Goal: Task Accomplishment & Management: Complete application form

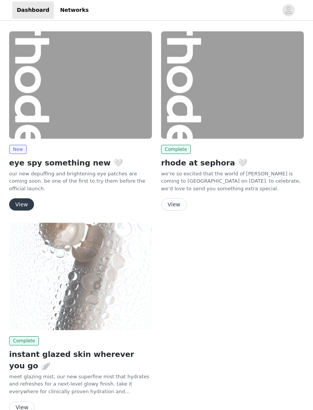
click at [24, 204] on button "View" at bounding box center [21, 204] width 25 height 12
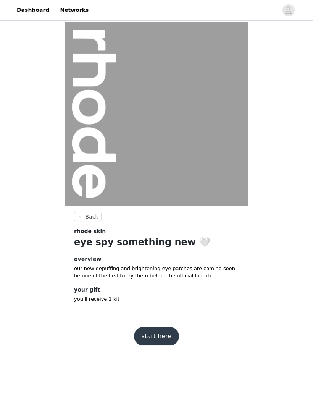
click at [156, 338] on button "start here" at bounding box center [156, 336] width 45 height 18
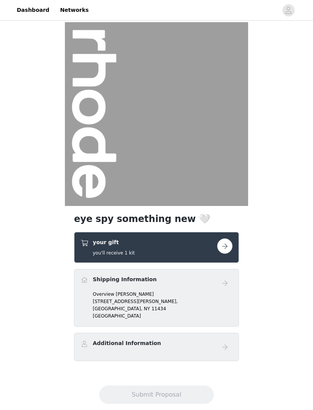
click at [219, 253] on link at bounding box center [224, 245] width 15 height 15
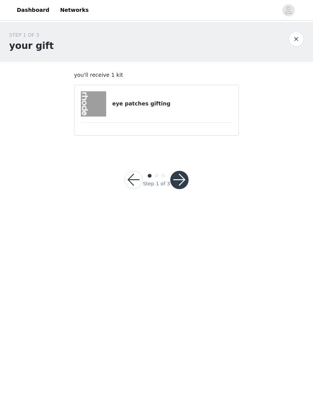
click at [180, 183] on button "button" at bounding box center [179, 180] width 18 height 18
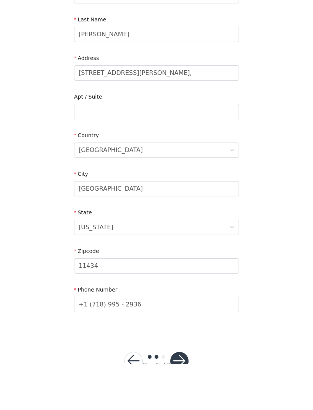
scroll to position [86, 0]
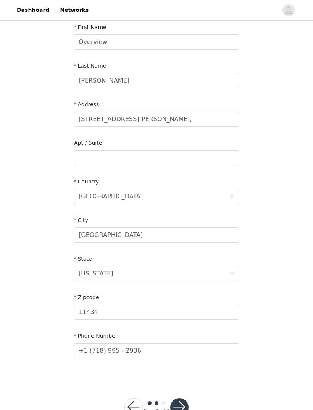
click at [175, 404] on button "button" at bounding box center [179, 407] width 18 height 18
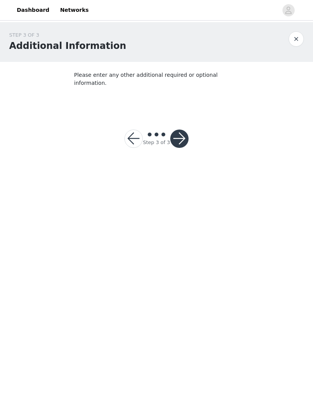
click at [180, 138] on button "button" at bounding box center [179, 138] width 18 height 18
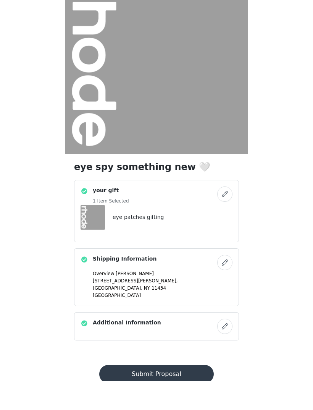
scroll to position [23, 0]
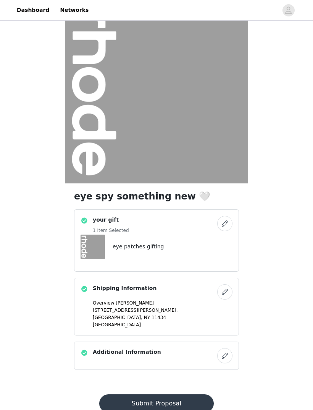
click at [178, 405] on button "Submit Proposal" at bounding box center [156, 403] width 114 height 18
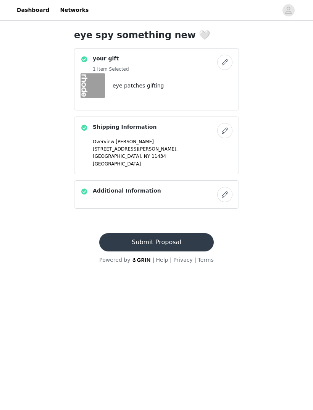
scroll to position [0, 0]
